Goal: Information Seeking & Learning: Learn about a topic

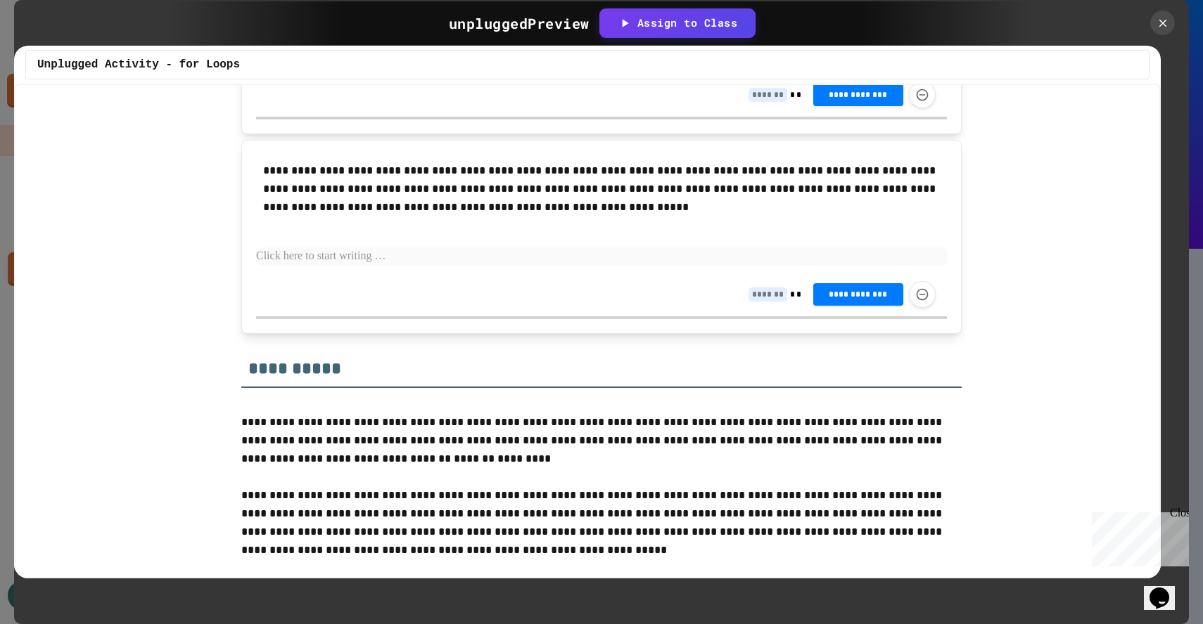
scroll to position [2965, 0]
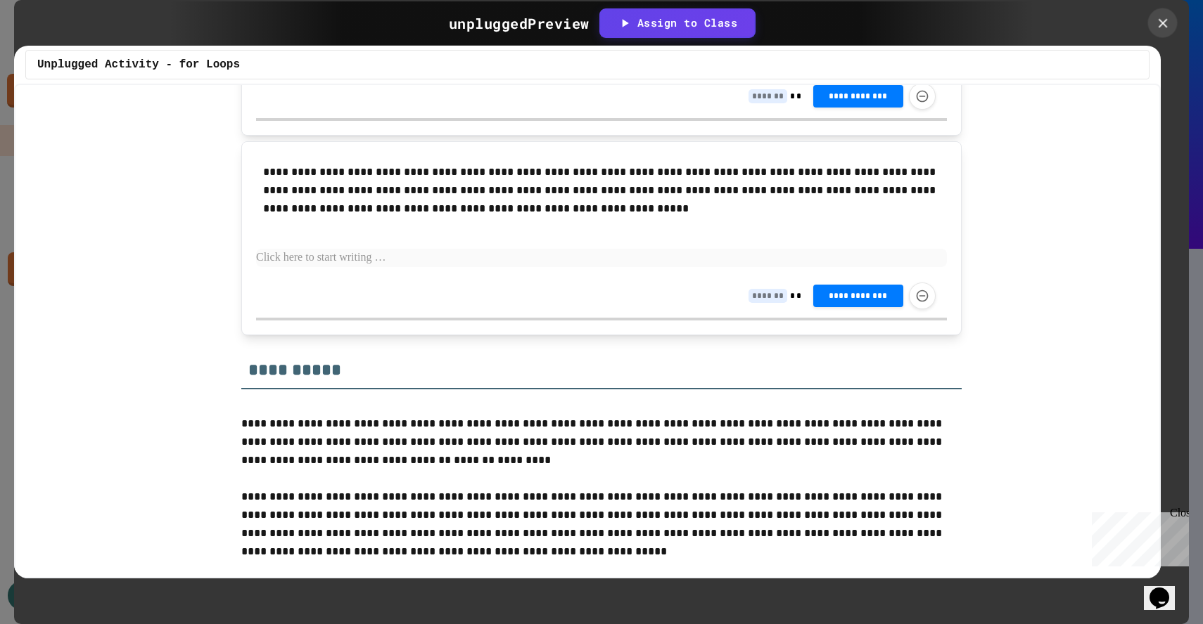
click at [1158, 18] on icon at bounding box center [1162, 22] width 15 height 15
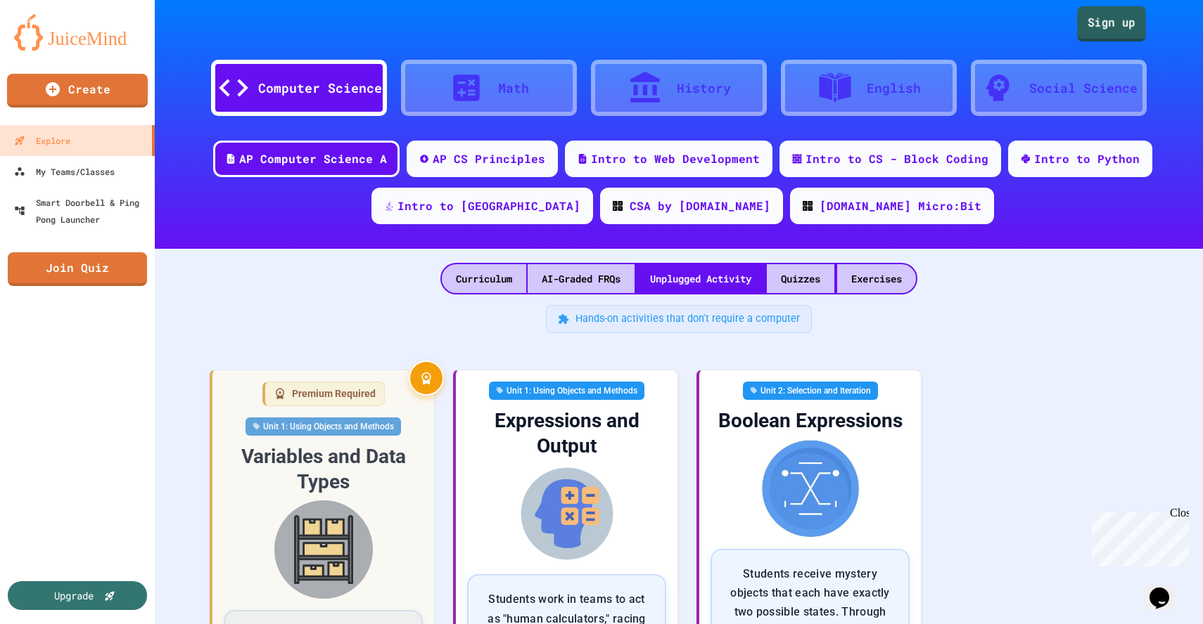
click at [1098, 24] on link "Sign up" at bounding box center [1111, 23] width 69 height 35
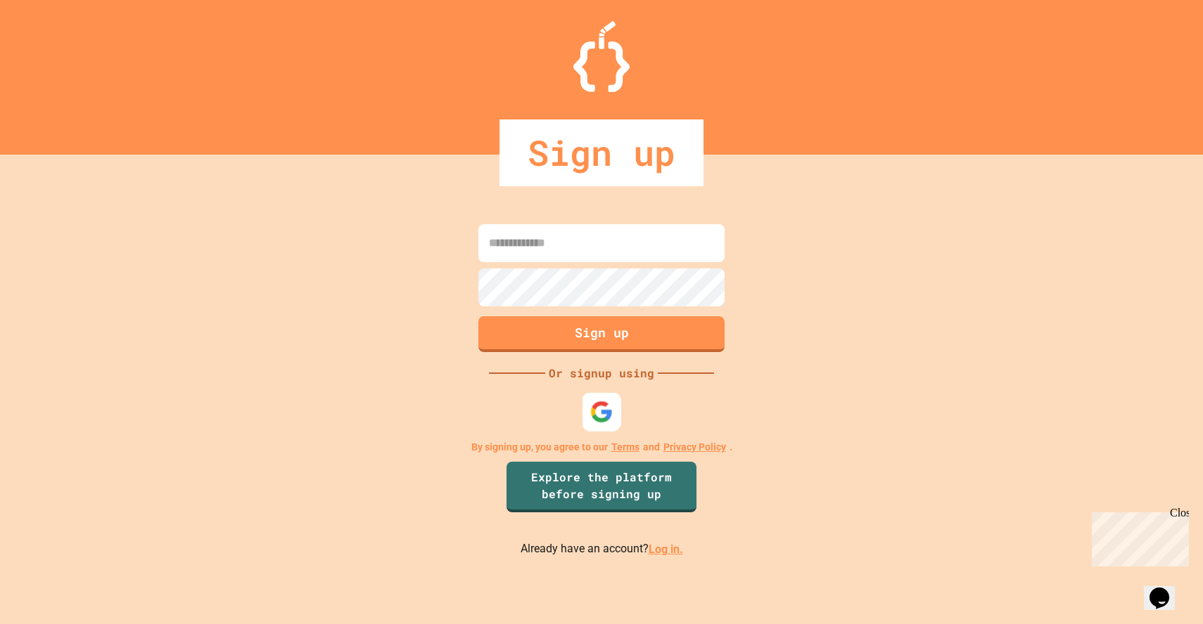
click at [606, 409] on img at bounding box center [601, 412] width 23 height 23
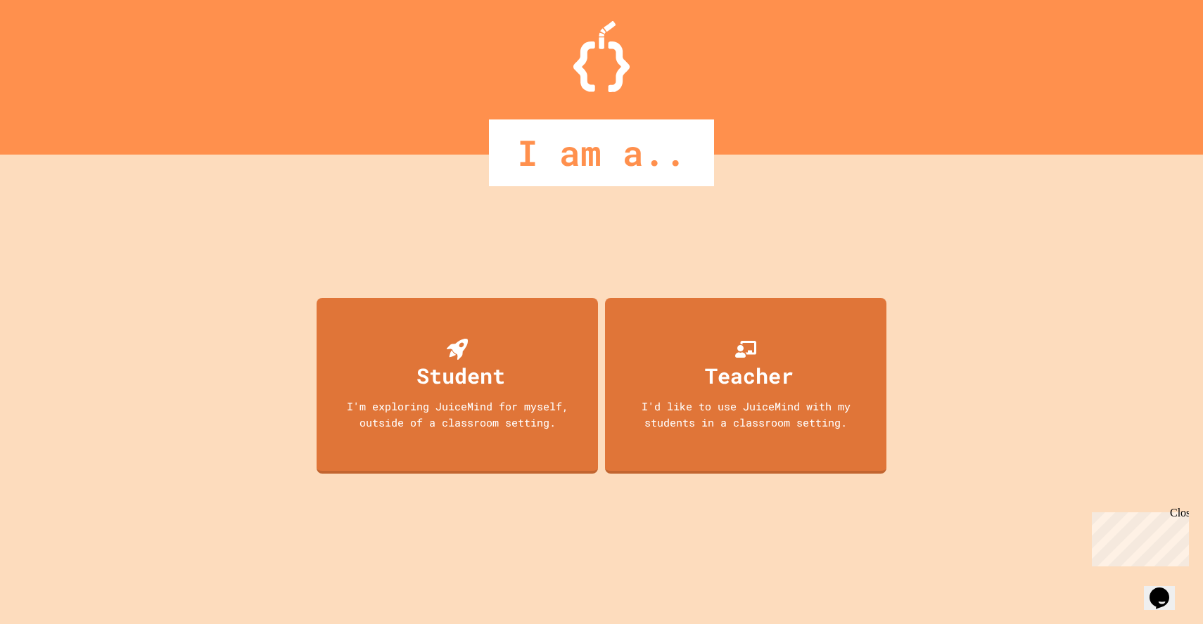
click at [674, 382] on div "Teacher I'd like to use JuiceMind with my students in a classroom setting." at bounding box center [745, 386] width 281 height 176
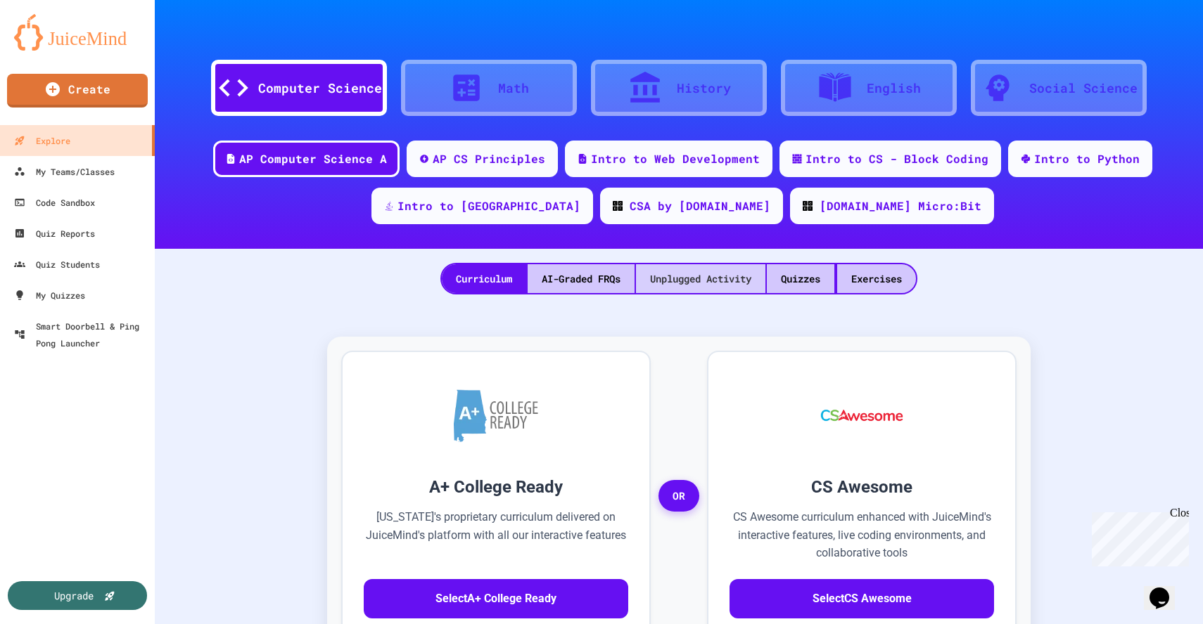
click at [653, 282] on div "Unplugged Activity" at bounding box center [700, 278] width 129 height 29
